Goal: Task Accomplishment & Management: Use online tool/utility

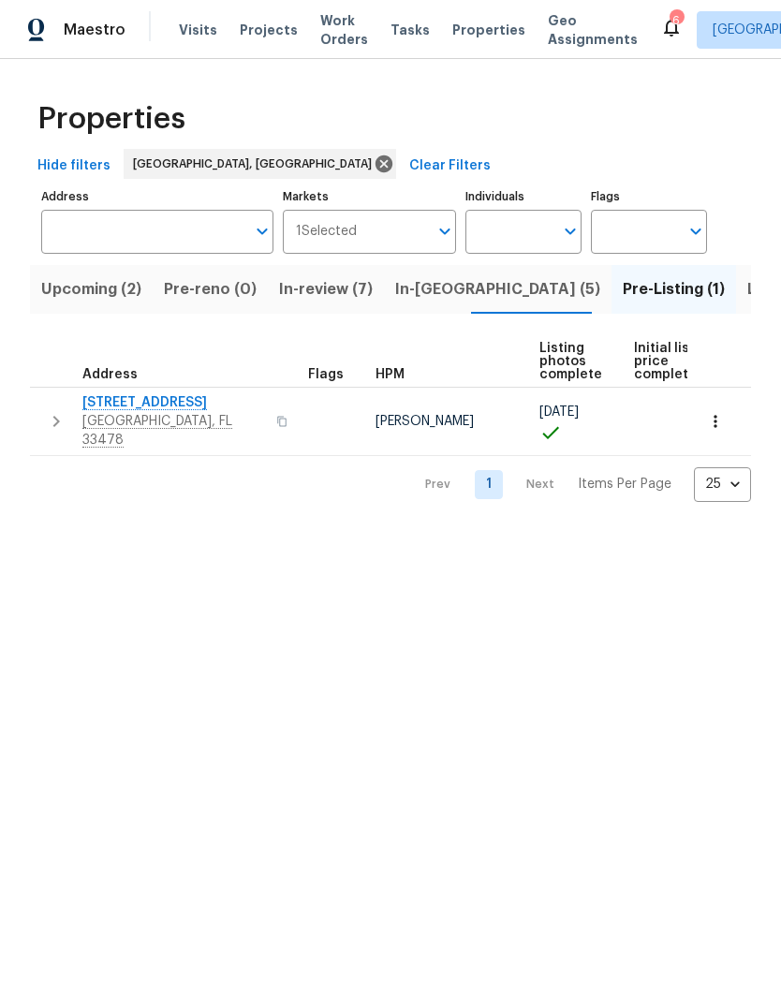
click at [49, 418] on icon "button" at bounding box center [56, 421] width 22 height 22
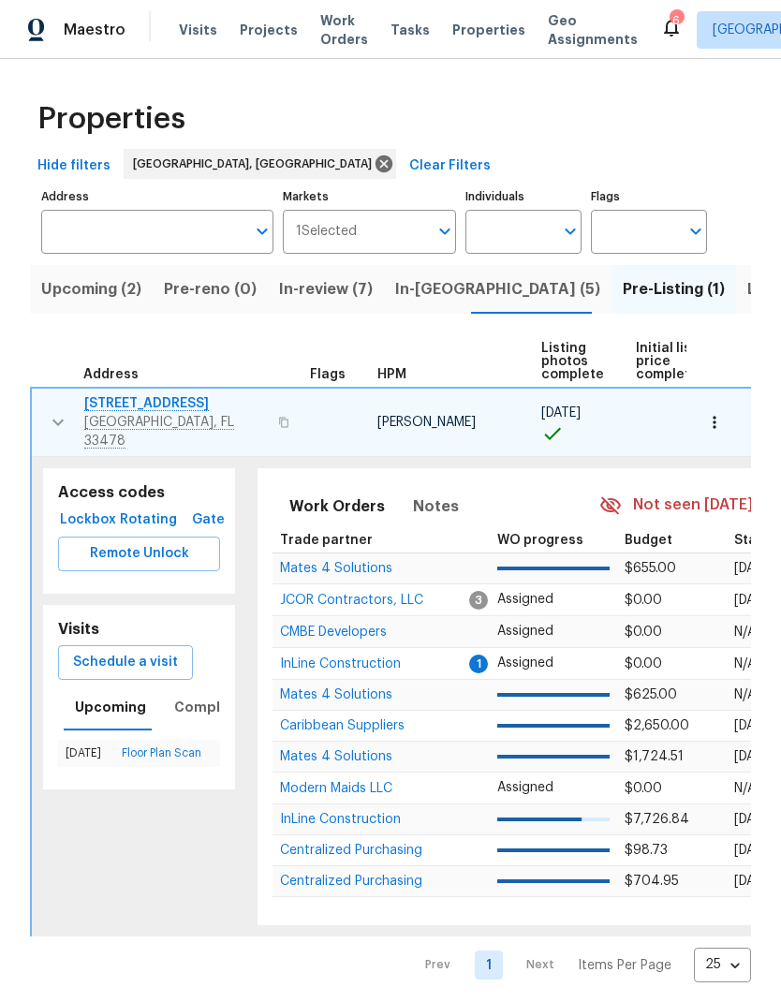
click at [161, 651] on span "Schedule a visit" at bounding box center [125, 662] width 105 height 23
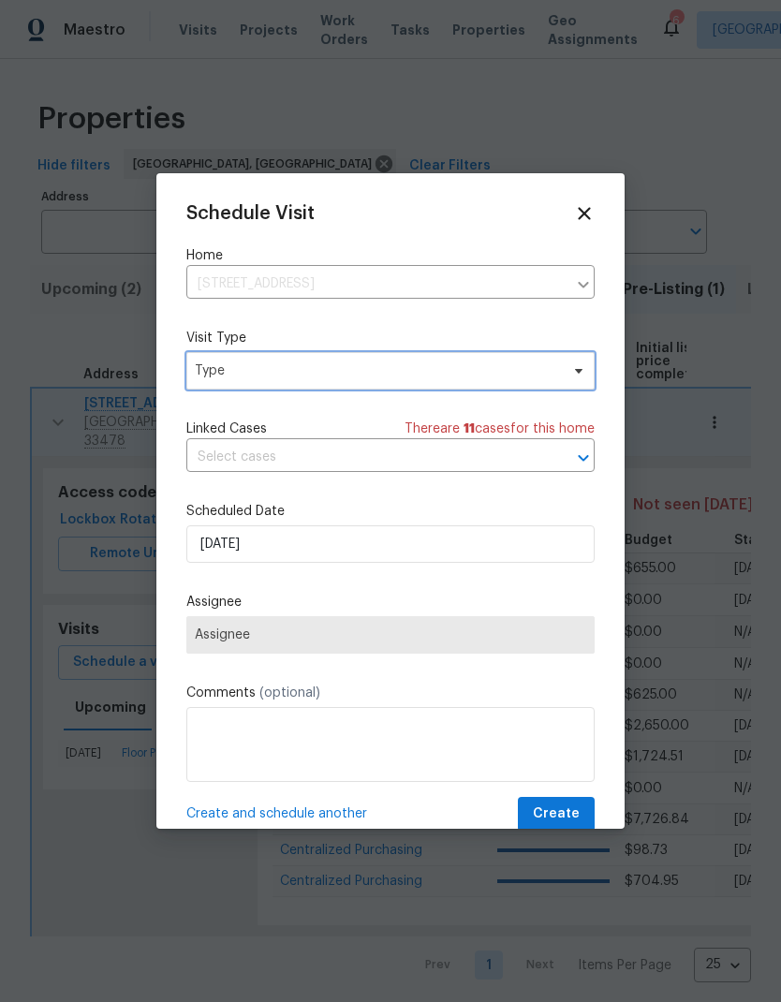
click at [255, 388] on span "Type" at bounding box center [390, 370] width 408 height 37
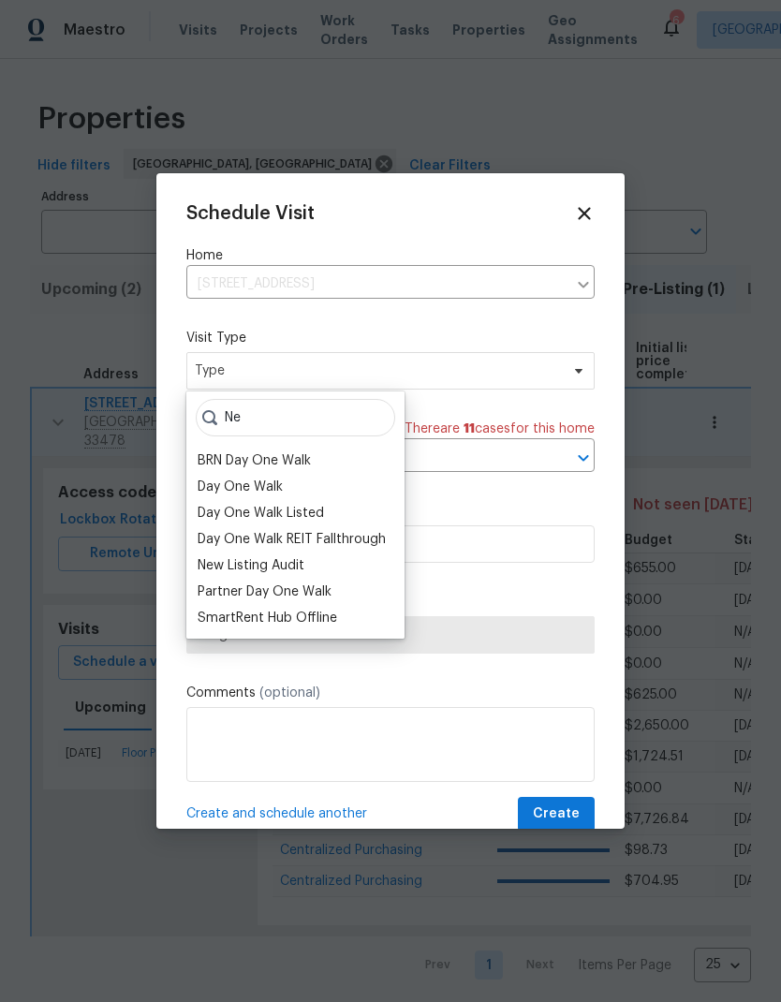
type input "Ne"
click at [215, 567] on div "New Listing Audit" at bounding box center [251, 565] width 107 height 19
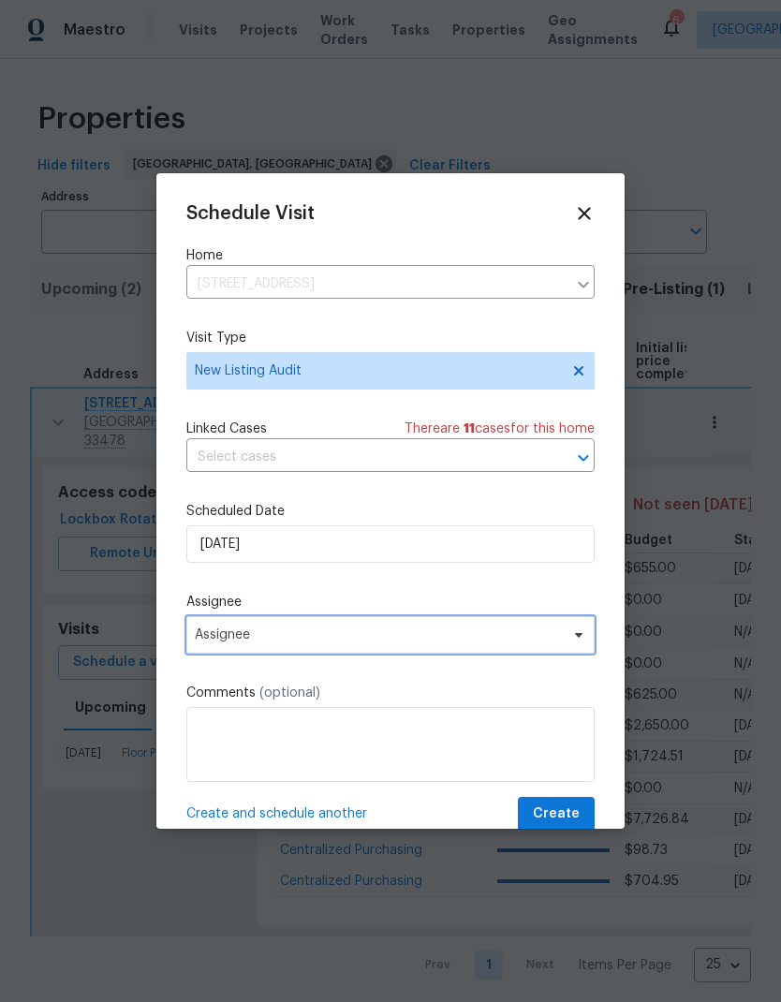
click at [212, 634] on span "Assignee" at bounding box center [378, 634] width 367 height 15
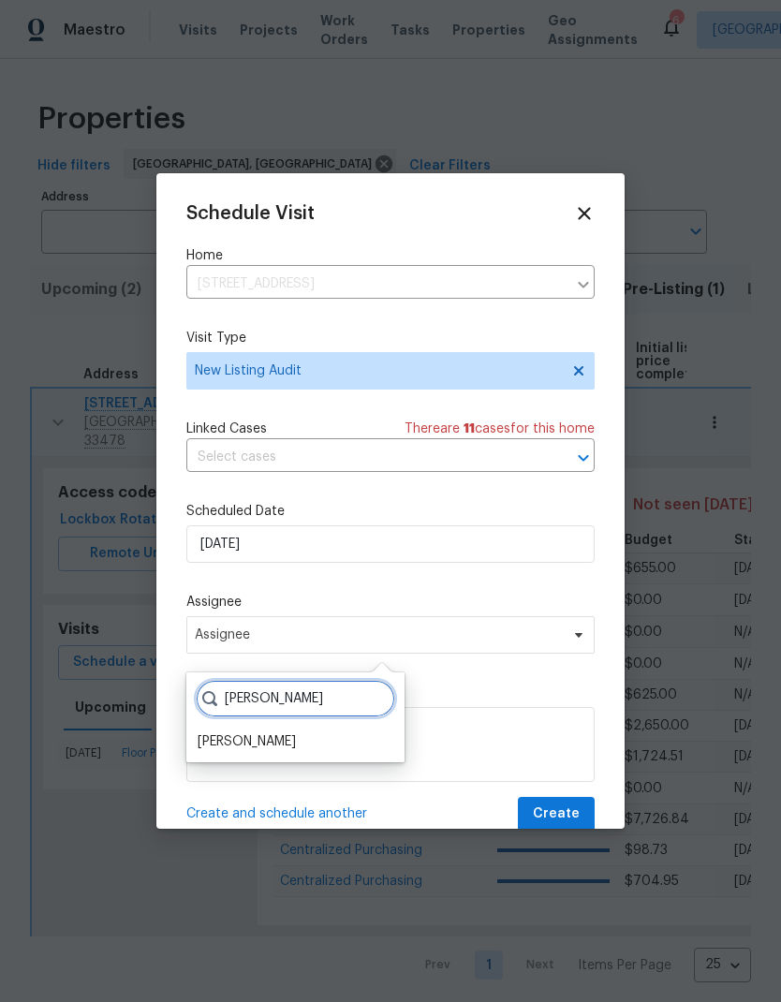
type input "[PERSON_NAME]"
click at [215, 739] on div "[PERSON_NAME]" at bounding box center [247, 741] width 98 height 19
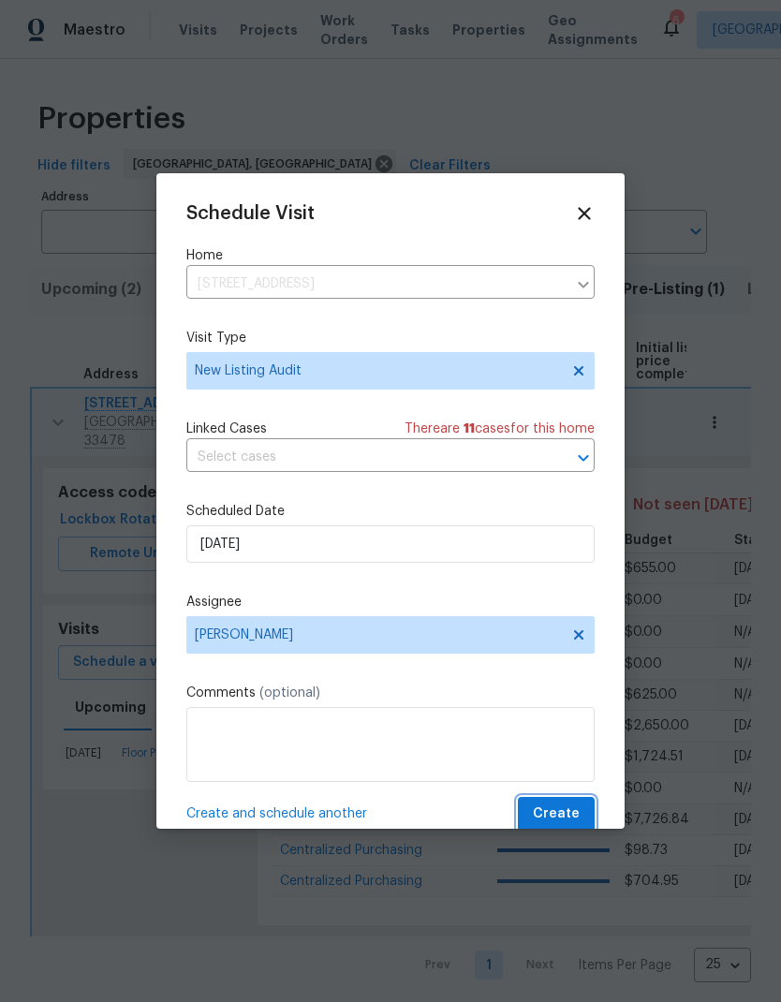
click at [572, 822] on span "Create" at bounding box center [556, 813] width 47 height 23
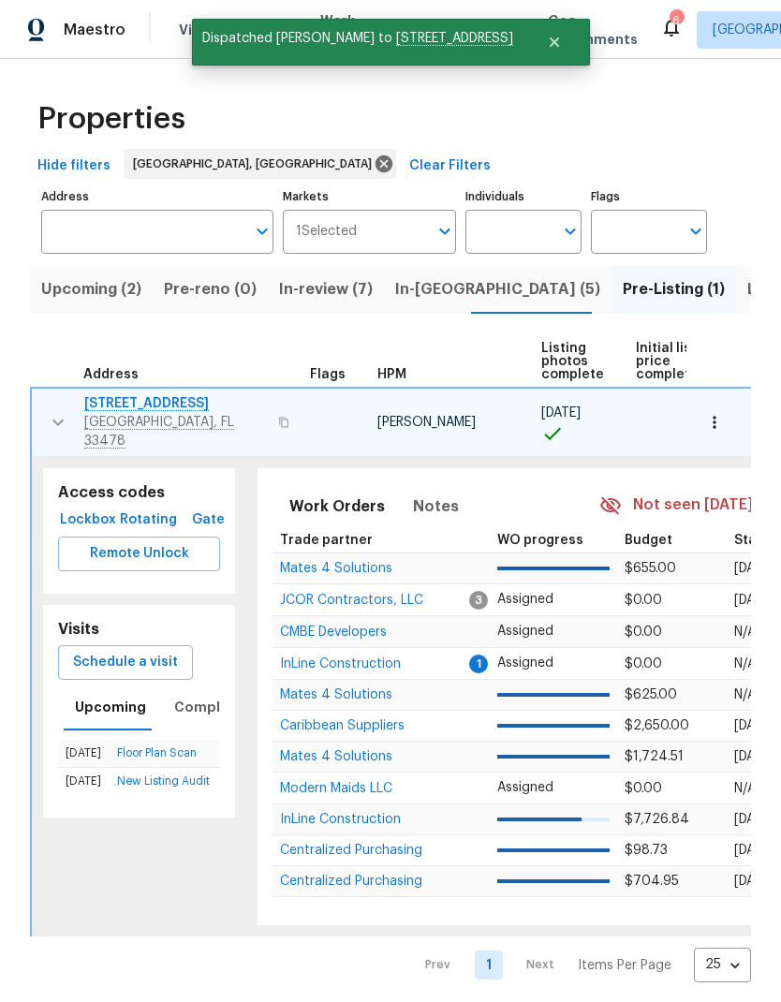
click at [747, 286] on span "Listed (13)" at bounding box center [785, 289] width 77 height 26
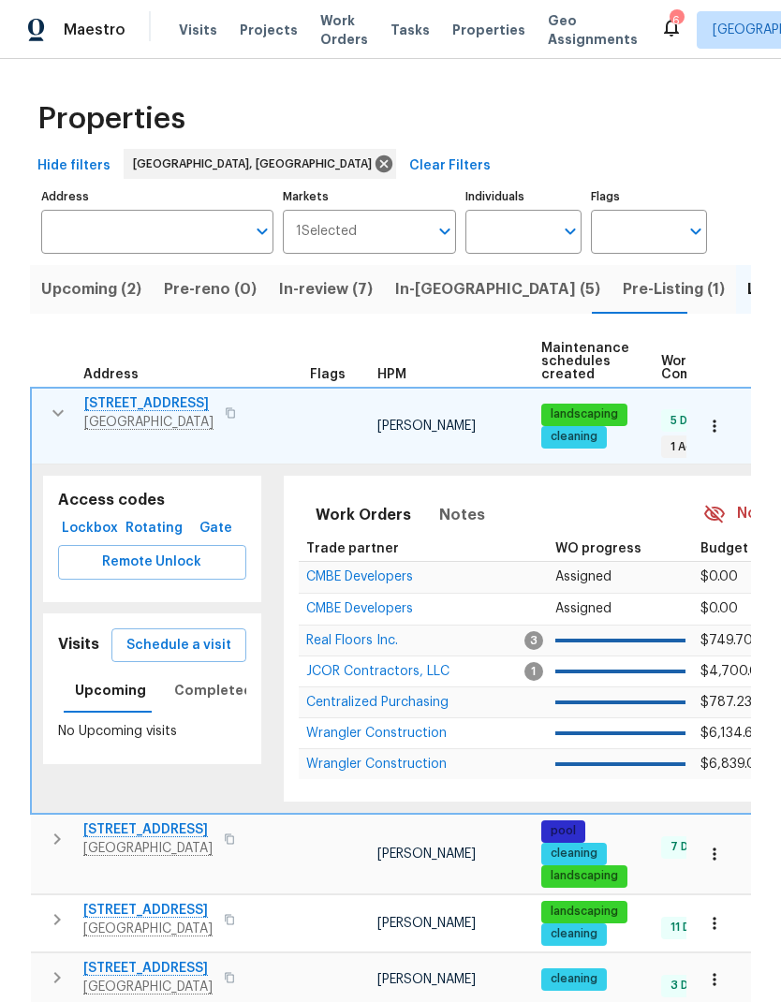
click at [51, 418] on icon "button" at bounding box center [58, 413] width 22 height 22
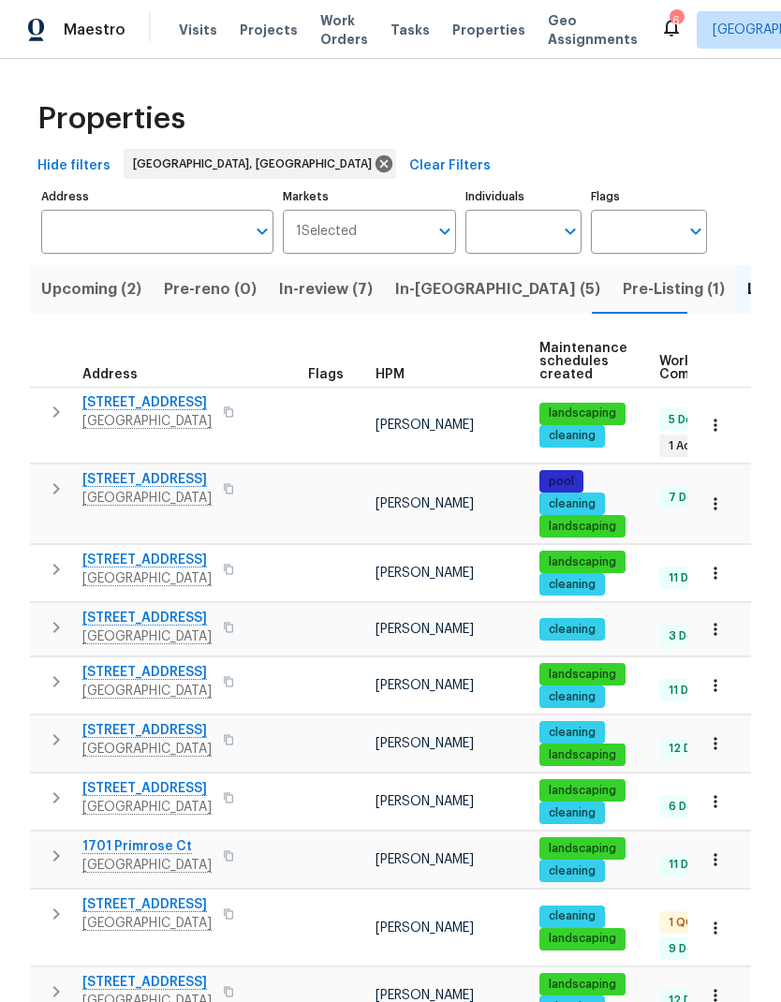
click at [421, 290] on span "In-[GEOGRAPHIC_DATA] (5)" at bounding box center [497, 289] width 205 height 26
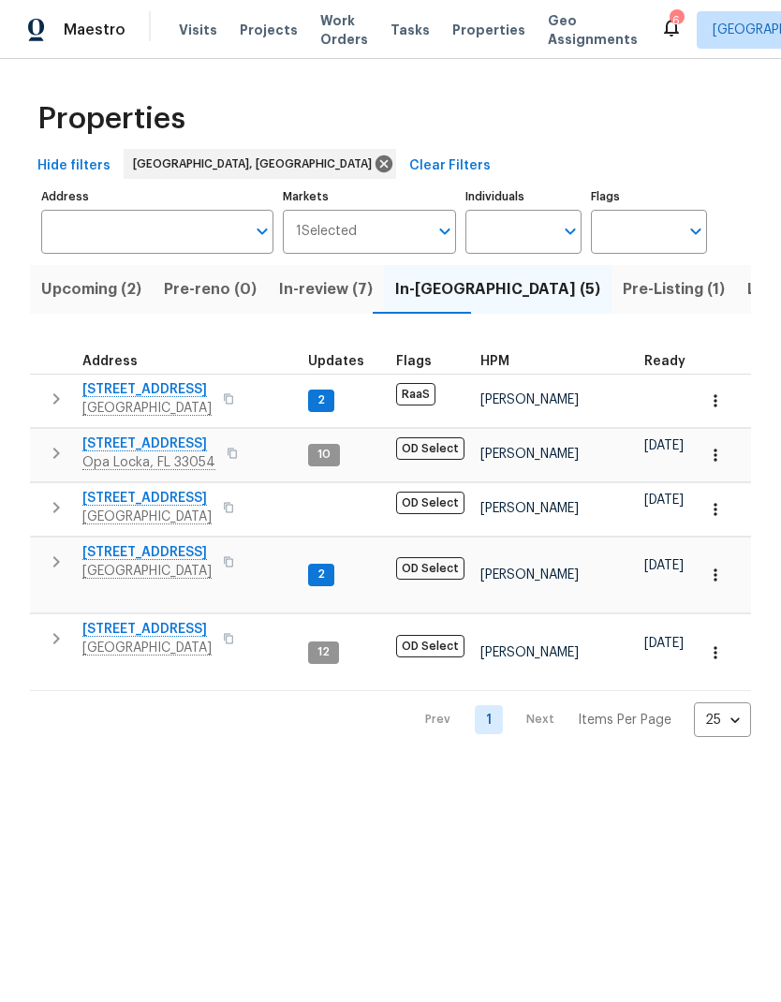
click at [24, 566] on div "Properties Hide filters [GEOGRAPHIC_DATA], [GEOGRAPHIC_DATA] Clear Filters Addr…" at bounding box center [390, 413] width 781 height 708
click at [60, 566] on icon "button" at bounding box center [56, 562] width 22 height 22
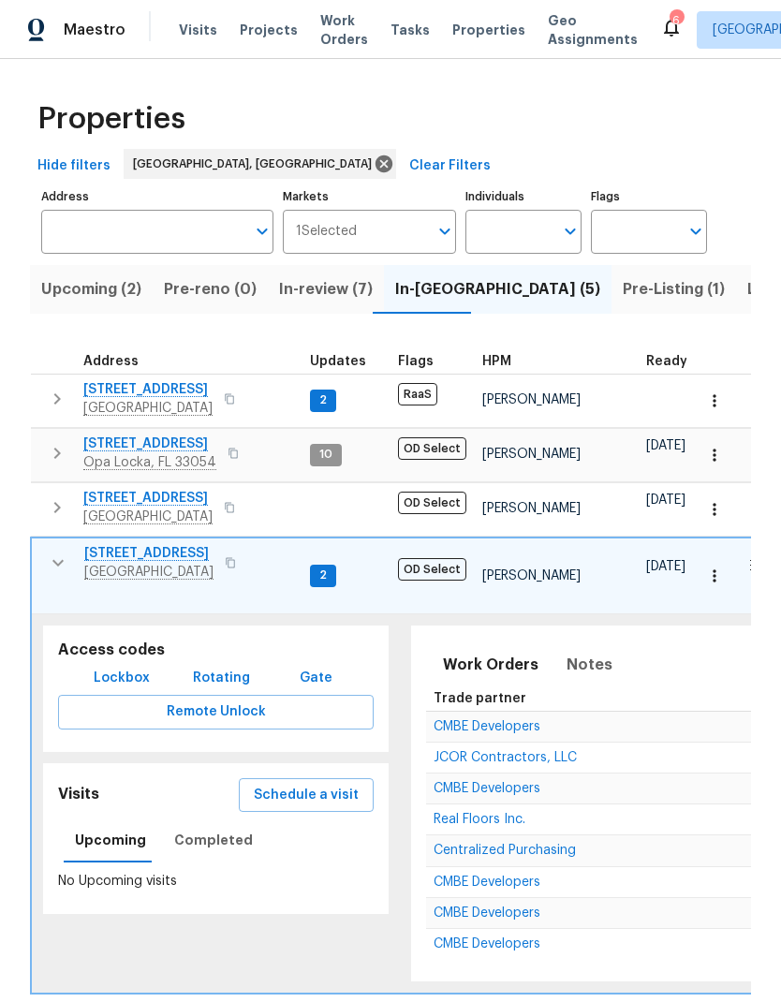
scroll to position [15, 0]
click at [279, 784] on span "Schedule a visit" at bounding box center [306, 795] width 105 height 23
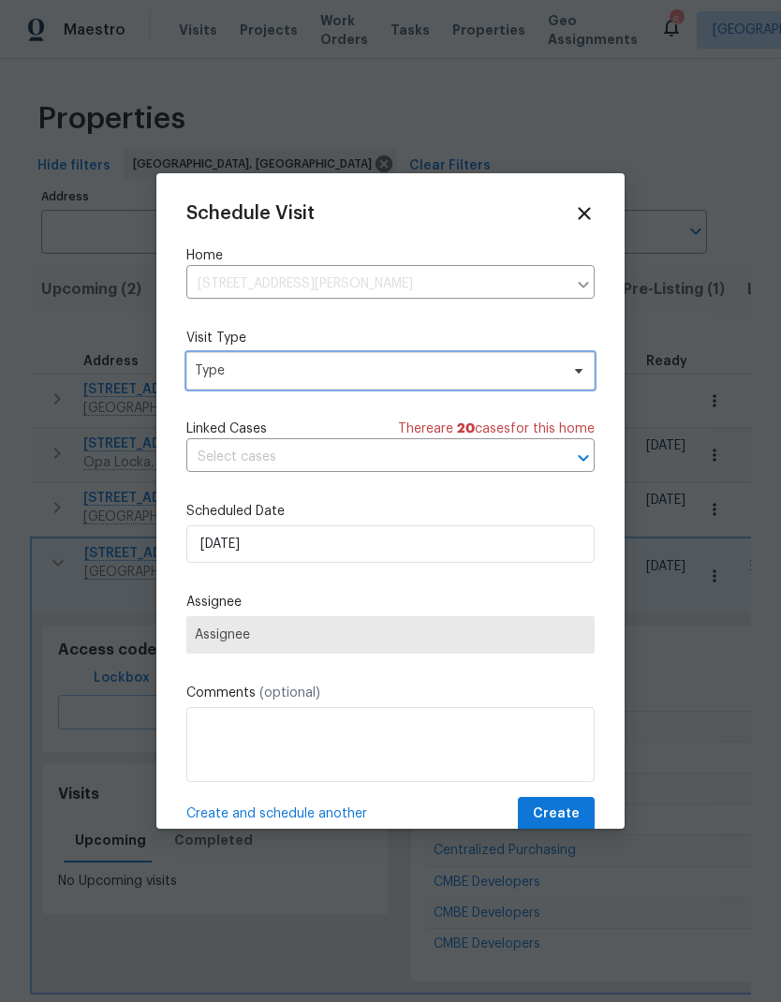
click at [206, 370] on span "Type" at bounding box center [377, 370] width 364 height 19
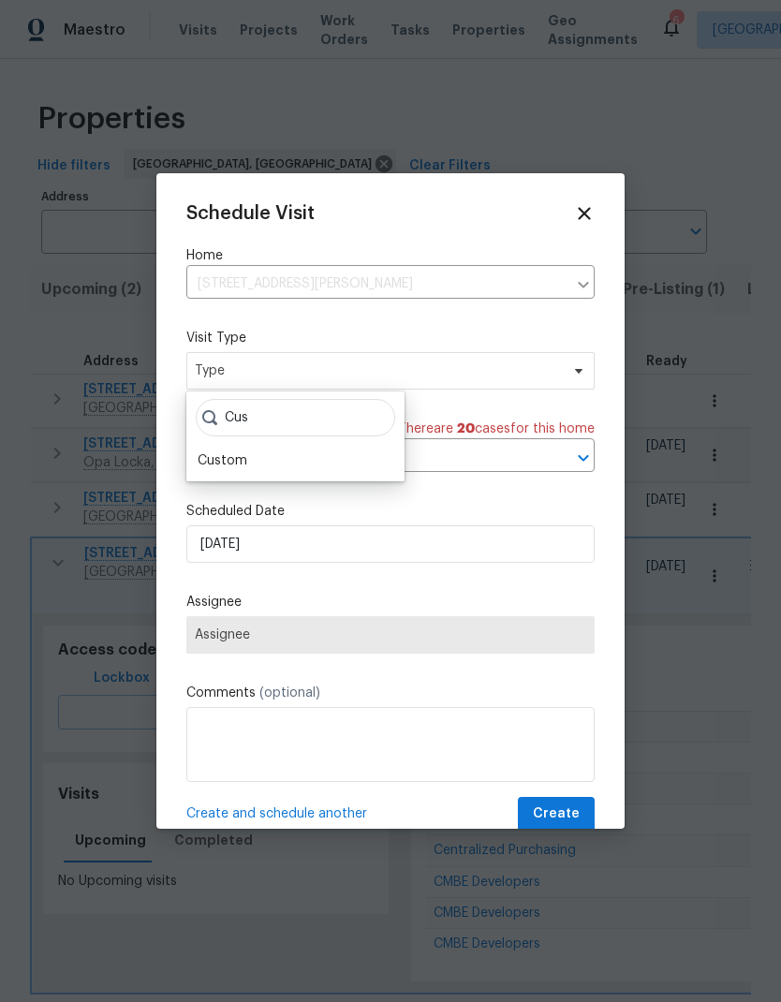
type input "Cus"
click at [226, 467] on div "Custom" at bounding box center [223, 460] width 50 height 19
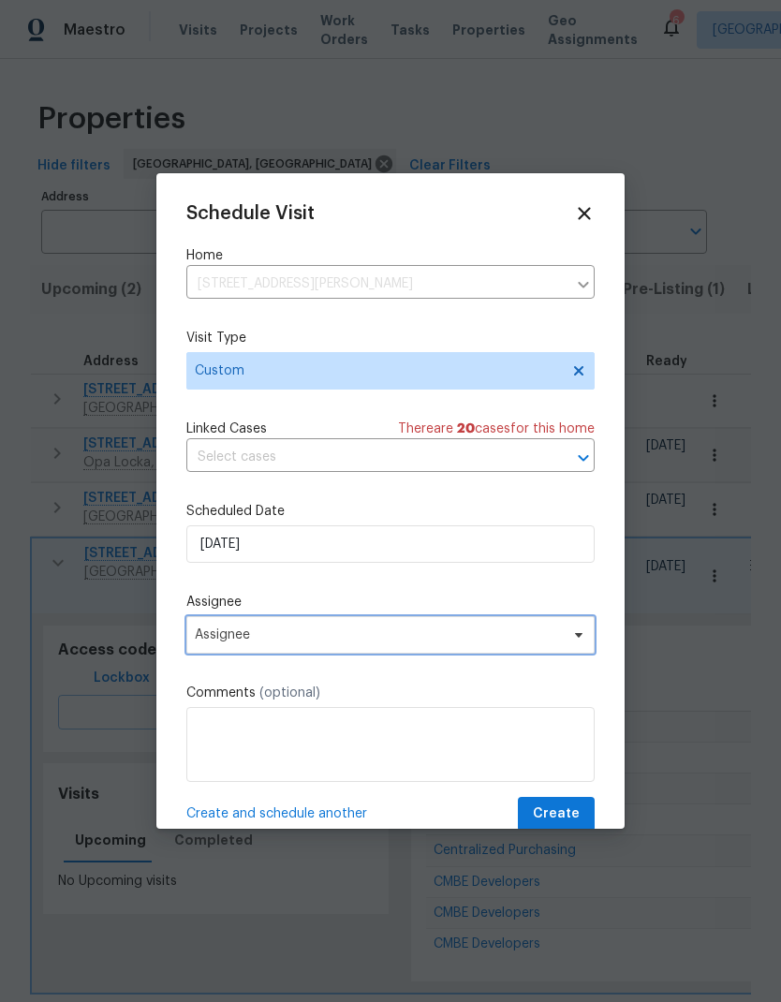
click at [219, 642] on span "Assignee" at bounding box center [378, 634] width 367 height 15
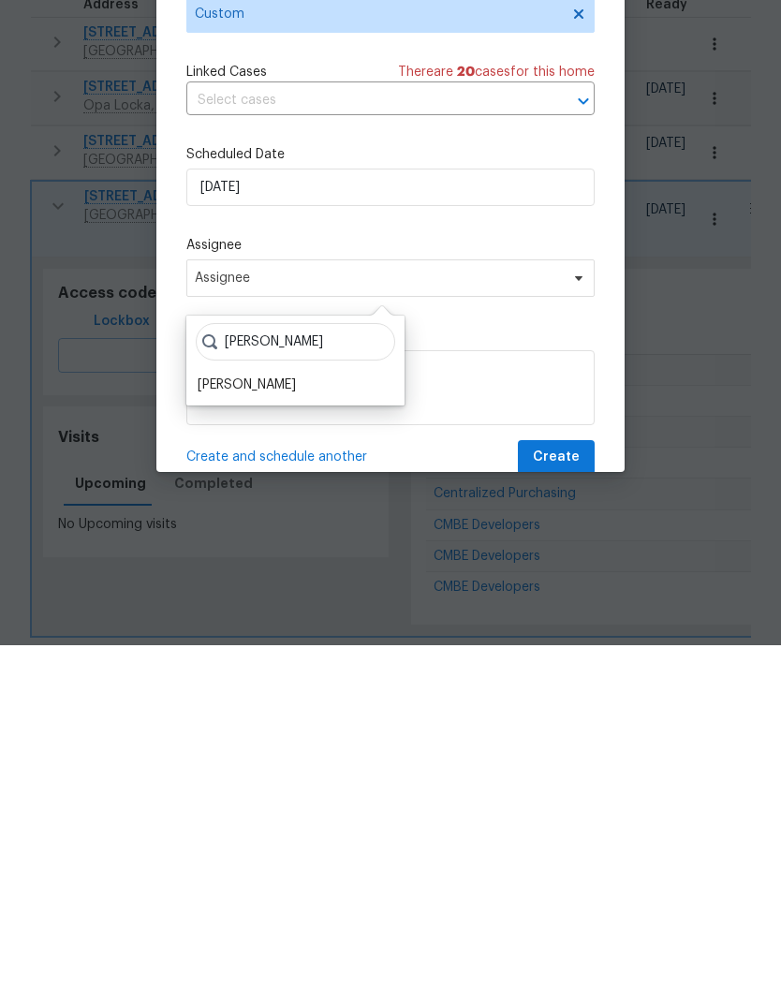
scroll to position [75, 0]
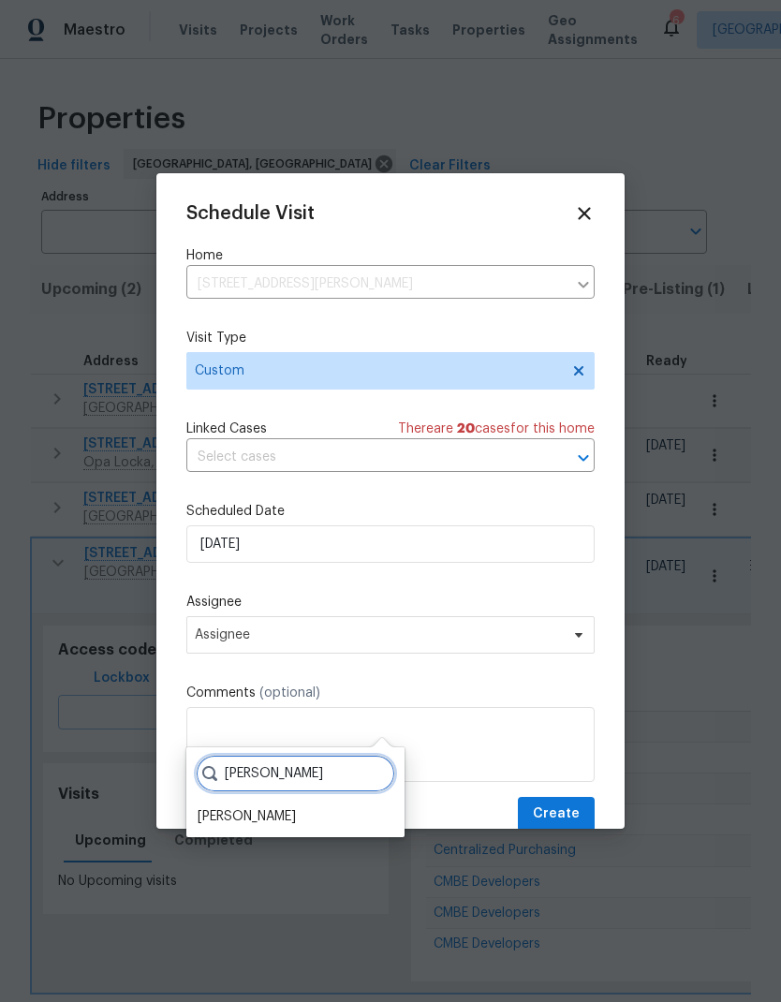
type input "[PERSON_NAME]"
click at [221, 807] on div "[PERSON_NAME]" at bounding box center [247, 816] width 98 height 19
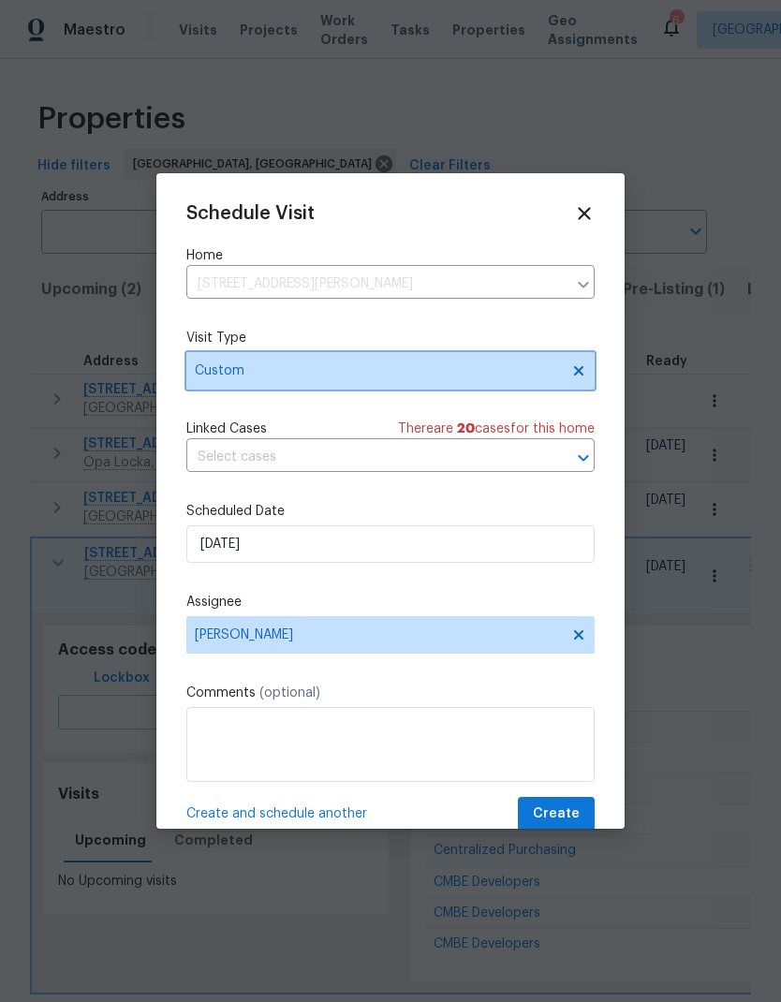
click at [214, 375] on span "Custom" at bounding box center [377, 370] width 364 height 19
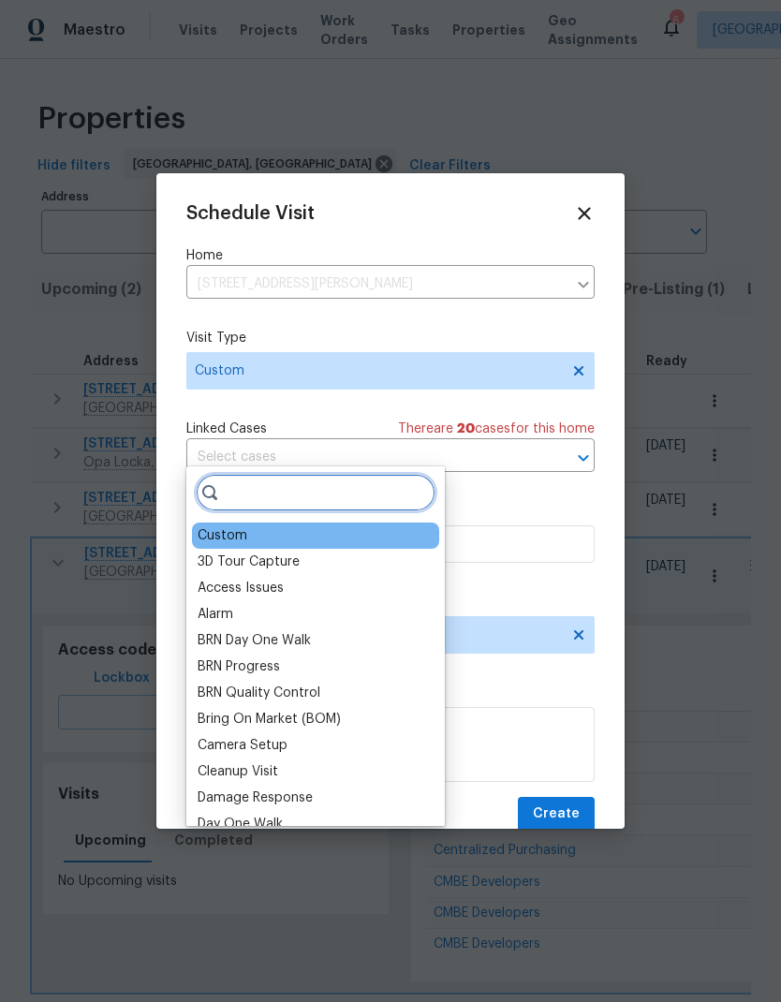
click at [237, 474] on input "search" at bounding box center [316, 492] width 240 height 37
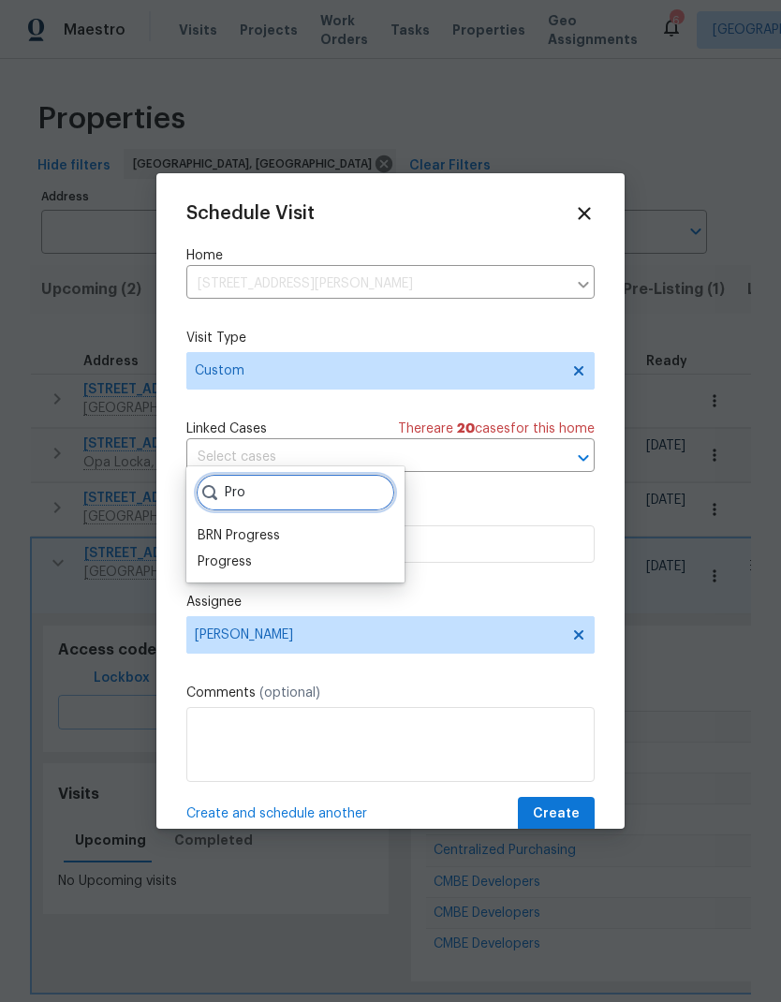
type input "Pro"
click at [218, 552] on div "Progress" at bounding box center [225, 561] width 54 height 19
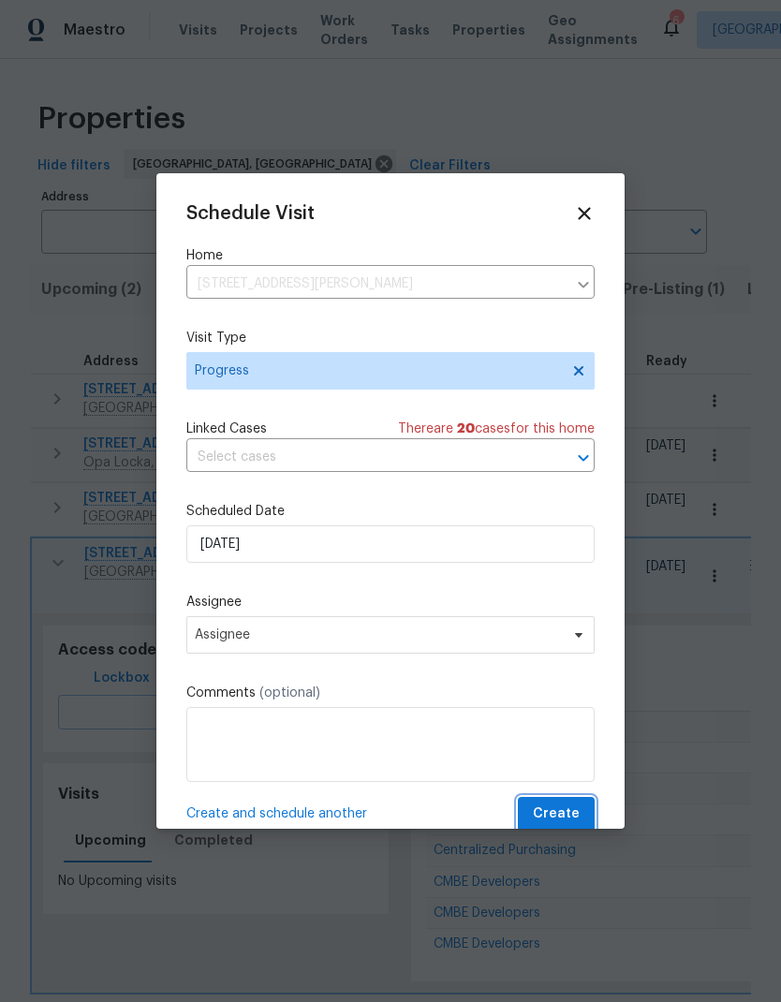
click at [562, 813] on span "Create" at bounding box center [556, 813] width 47 height 23
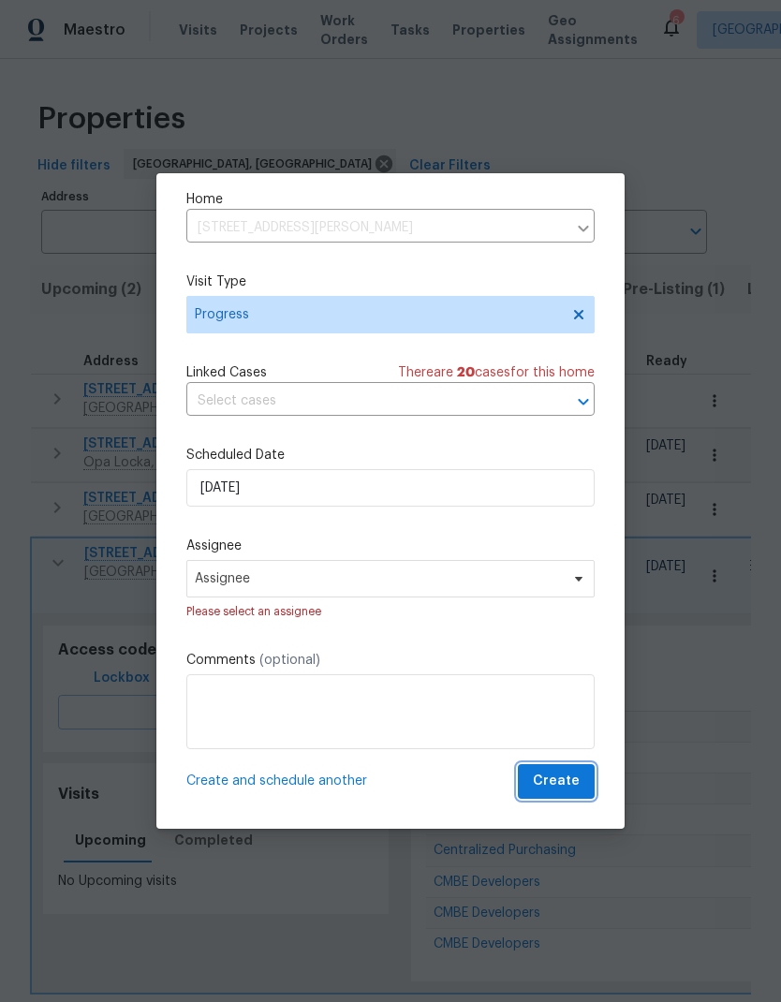
scroll to position [60, 0]
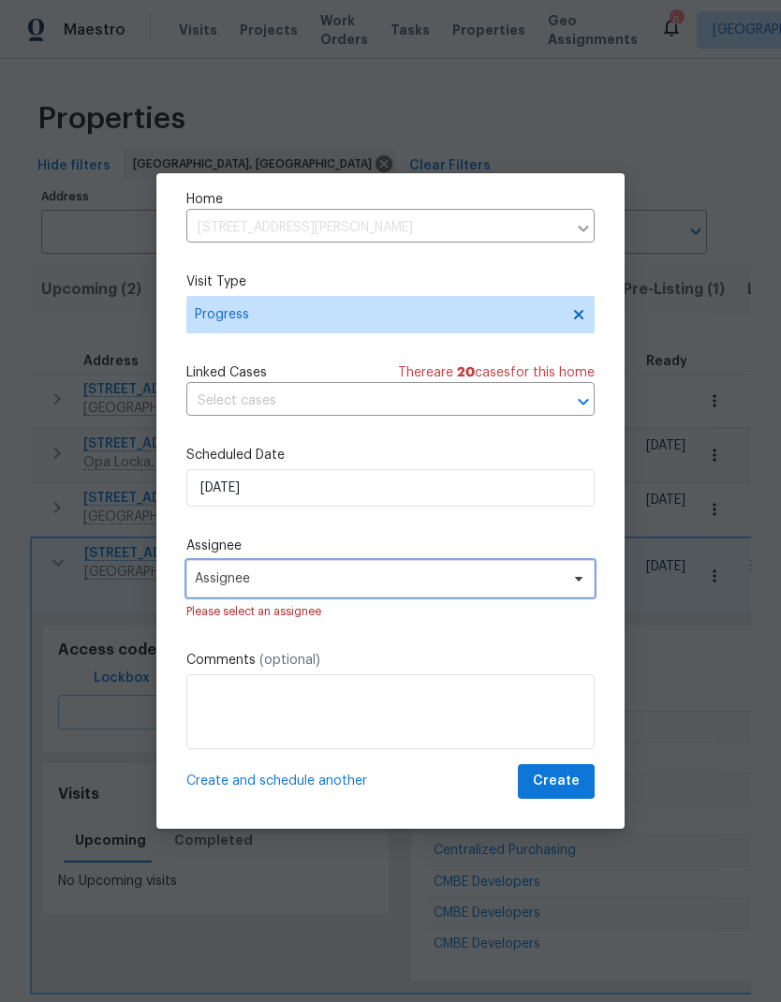
click at [292, 568] on span "Assignee" at bounding box center [390, 578] width 408 height 37
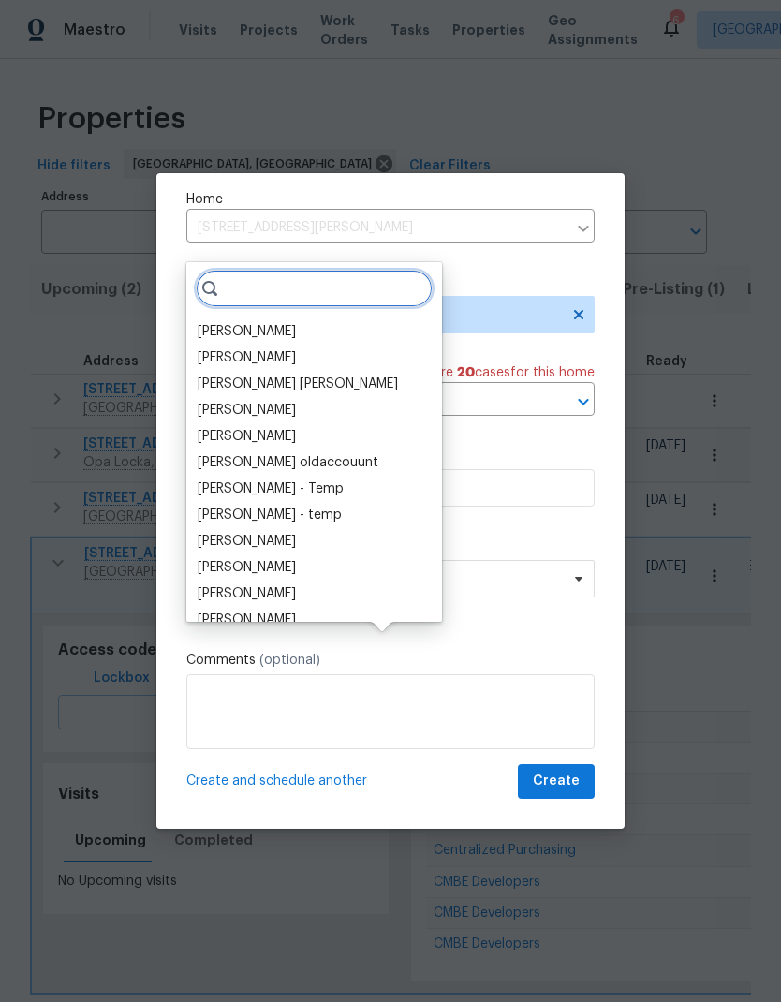
click at [245, 270] on input "search" at bounding box center [314, 288] width 237 height 37
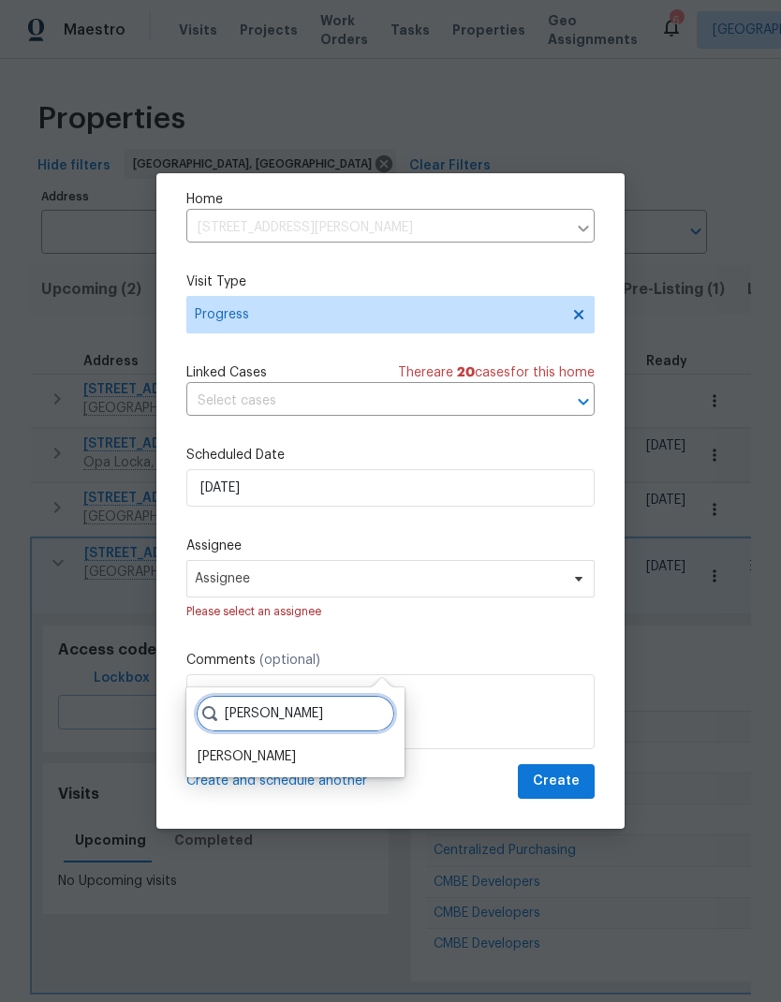
type input "[PERSON_NAME]"
click at [226, 747] on div "[PERSON_NAME]" at bounding box center [247, 756] width 98 height 19
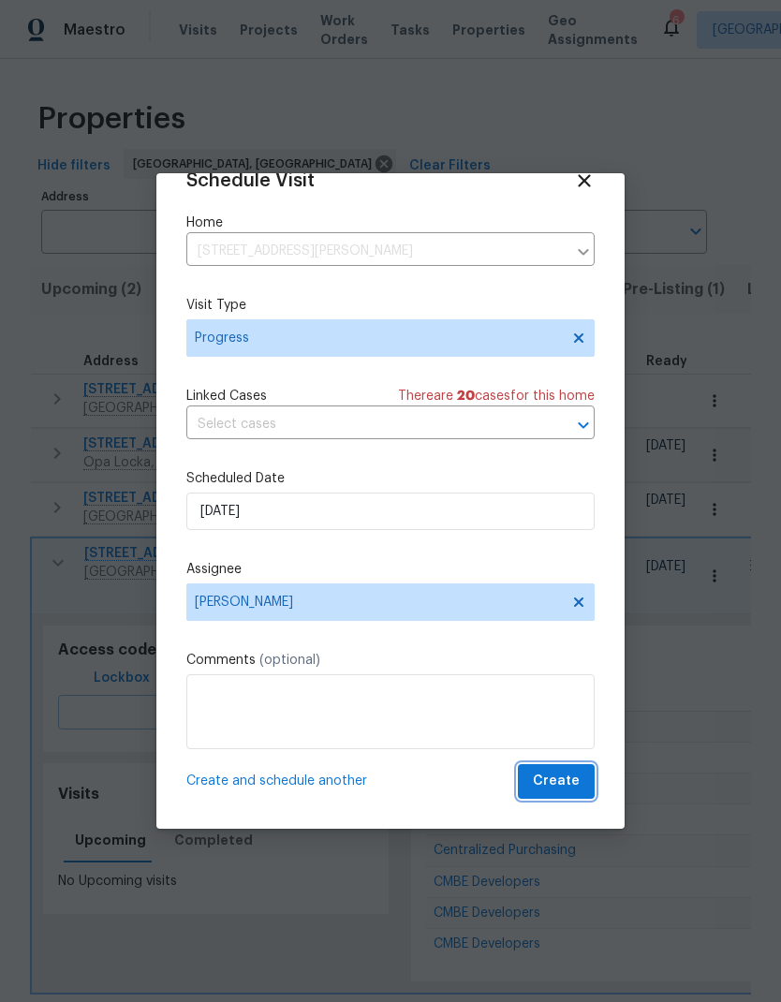
click at [562, 782] on span "Create" at bounding box center [556, 781] width 47 height 23
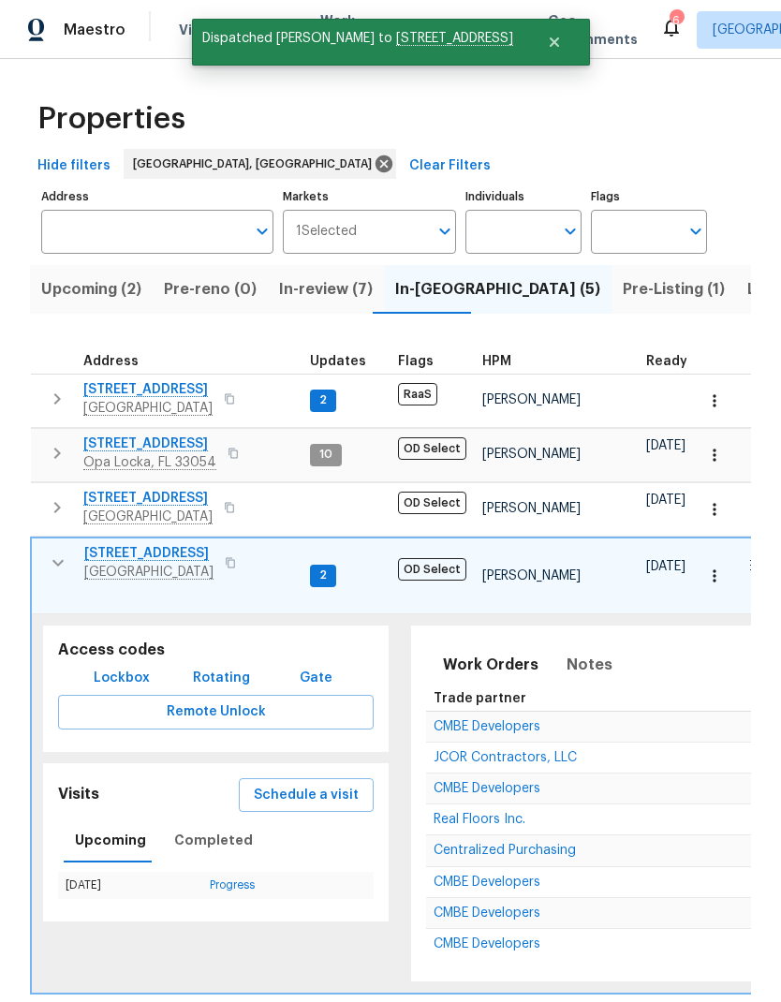
click at [53, 551] on icon "button" at bounding box center [58, 562] width 22 height 22
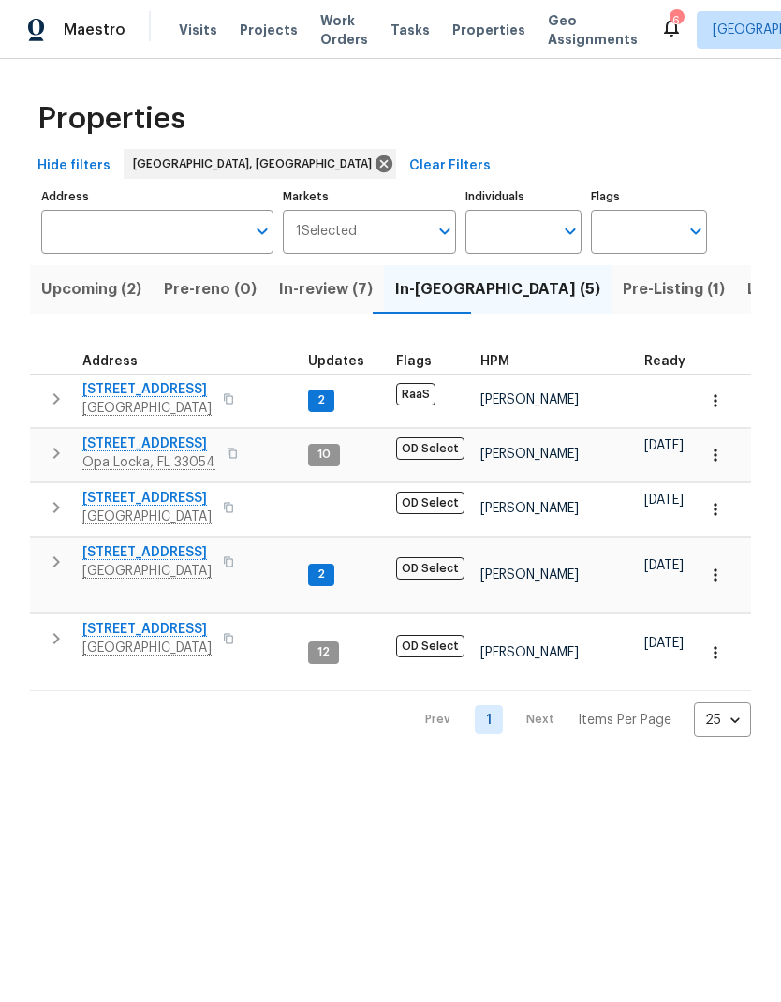
scroll to position [0, 0]
